Goal: Find specific page/section: Find specific page/section

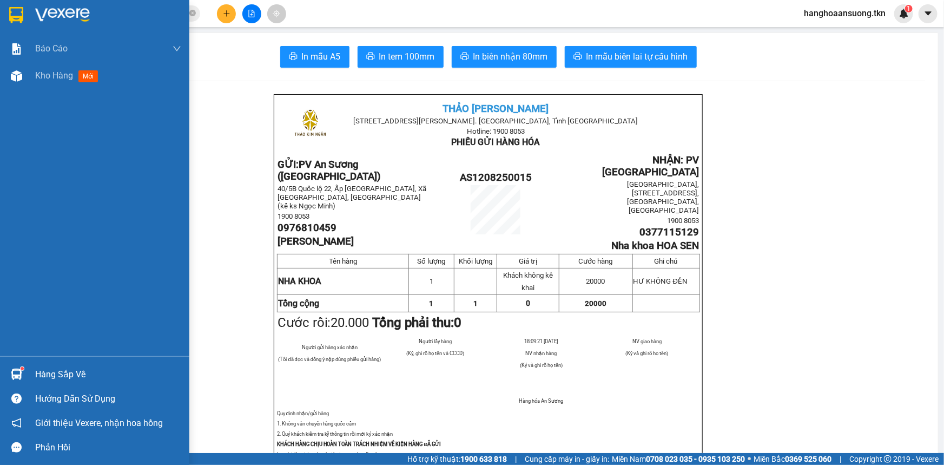
click at [34, 377] on div "Hàng sắp về" at bounding box center [94, 374] width 189 height 24
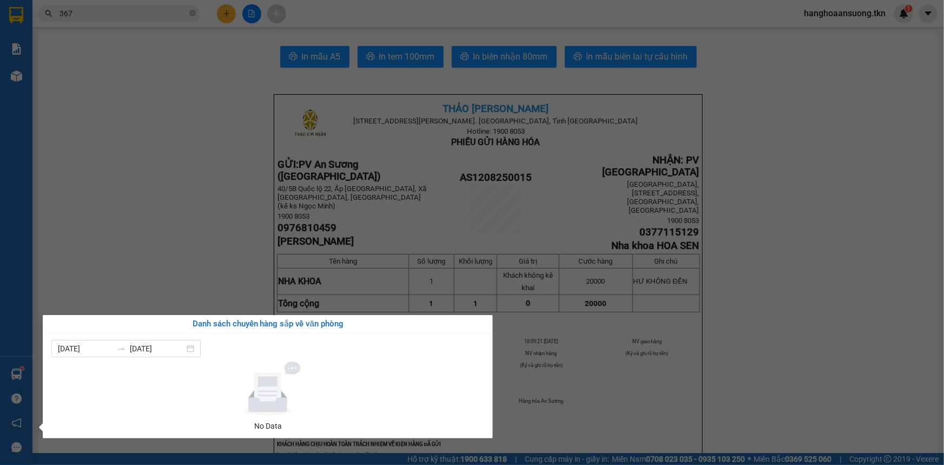
click at [155, 271] on section "Kết quả tìm kiếm ( 52 ) Bộ lọc Mã ĐH Trạng thái Món hàng Thu hộ Tổng cước Chưa …" at bounding box center [472, 232] width 944 height 465
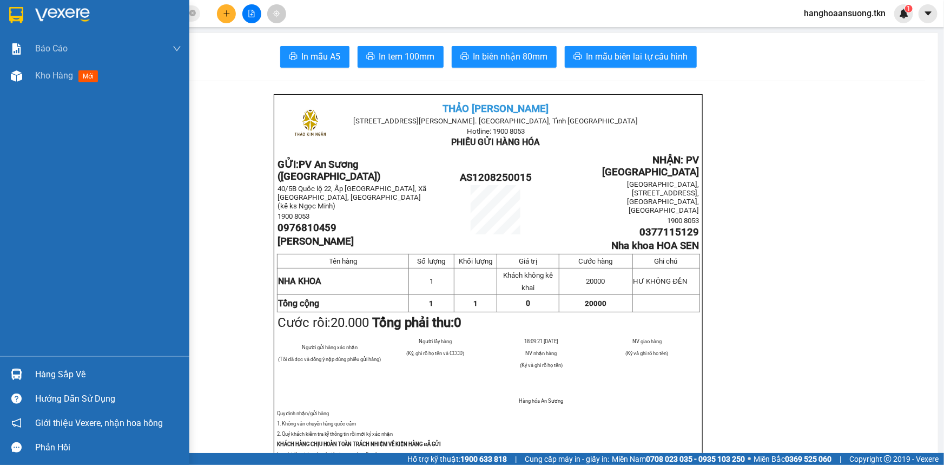
click at [14, 370] on img at bounding box center [16, 373] width 11 height 11
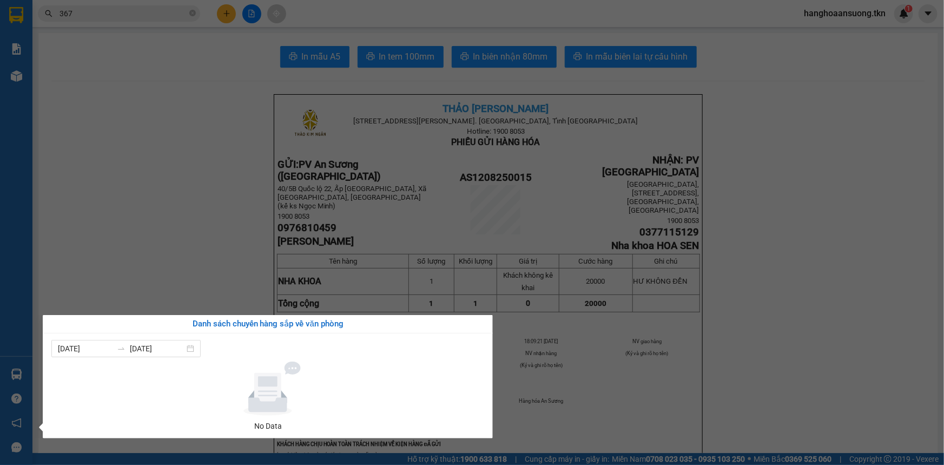
click at [124, 217] on section "Kết quả tìm kiếm ( 52 ) Bộ lọc Mã ĐH Trạng thái Món hàng Thu hộ Tổng cước Chưa …" at bounding box center [472, 232] width 944 height 465
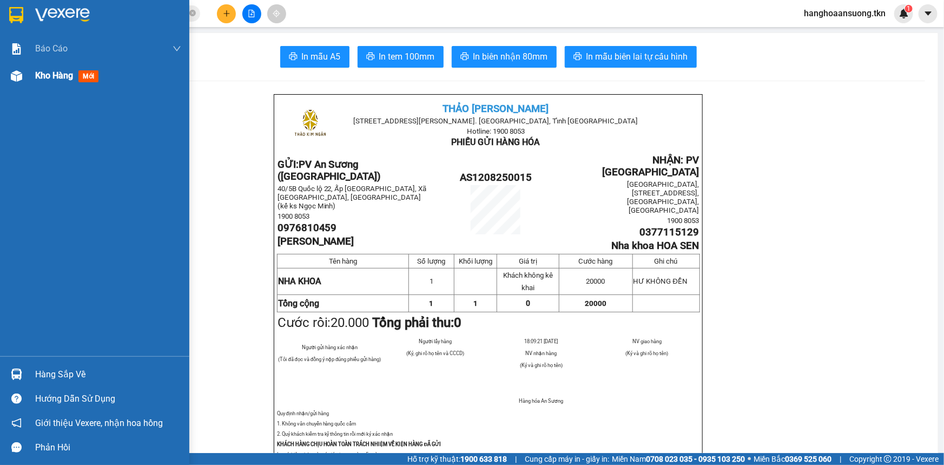
click at [16, 75] on img at bounding box center [16, 75] width 11 height 11
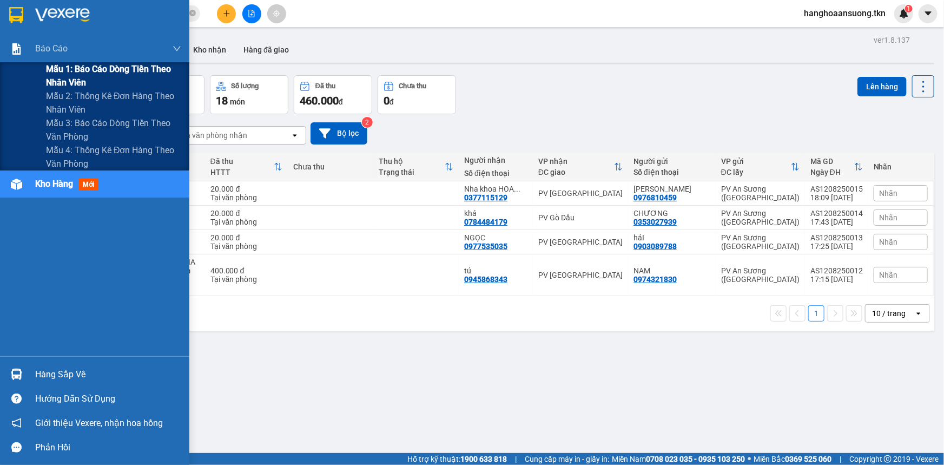
click at [71, 69] on span "Mẫu 1: Báo cáo dòng tiền theo nhân viên" at bounding box center [113, 75] width 135 height 27
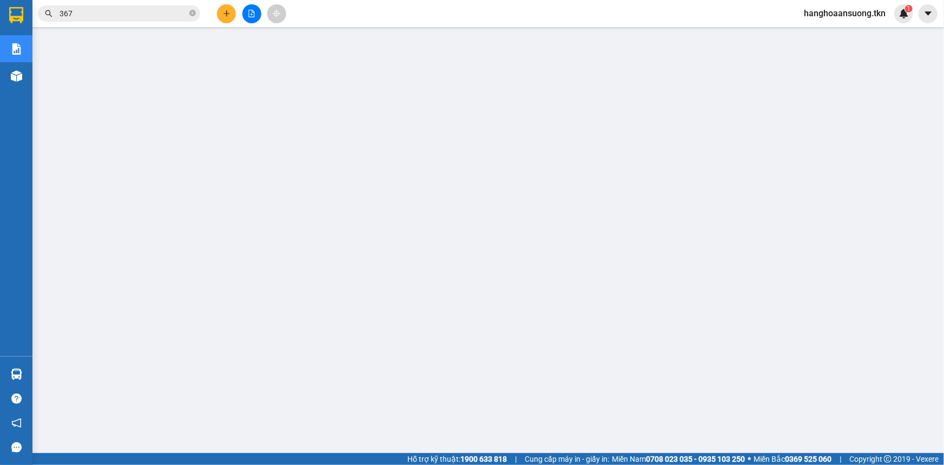
scroll to position [71, 0]
